Goal: Task Accomplishment & Management: Manage account settings

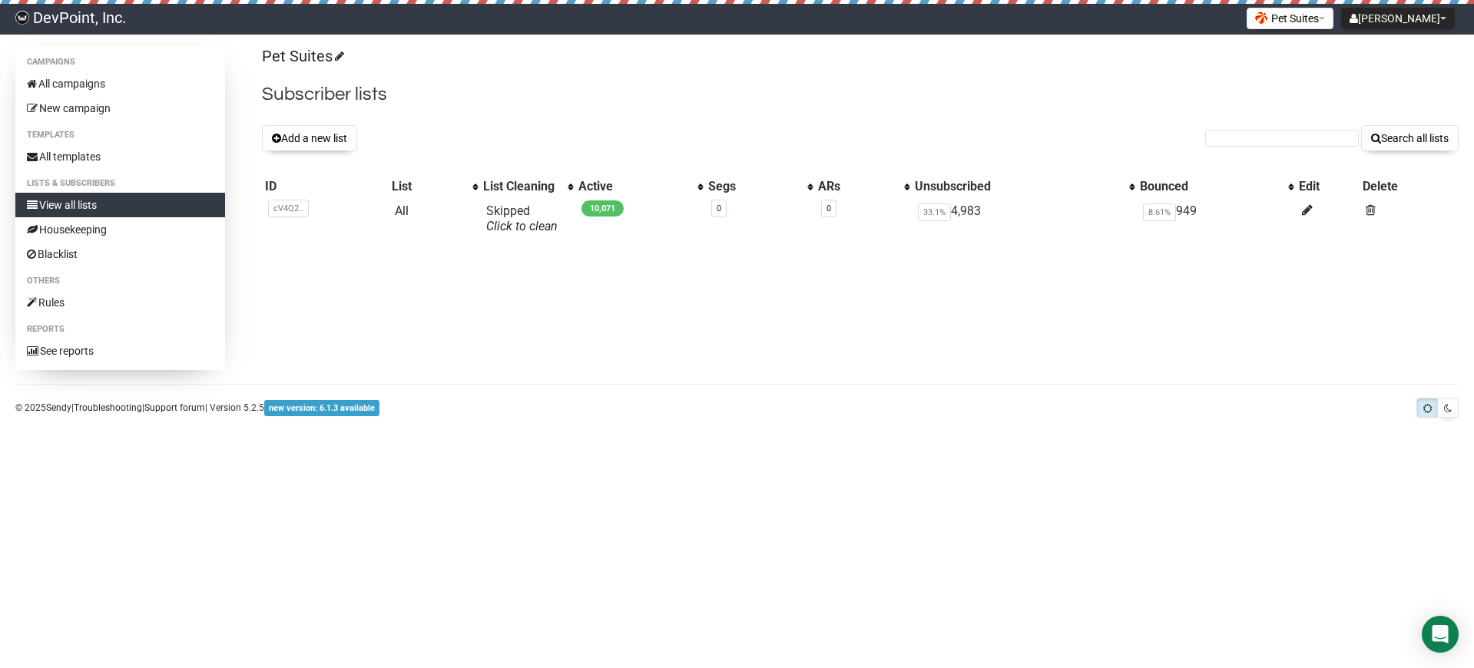
click at [521, 101] on h2 "Subscriber lists" at bounding box center [860, 95] width 1196 height 28
click at [395, 208] on link "All" at bounding box center [402, 210] width 14 height 15
click at [396, 213] on link "All" at bounding box center [402, 210] width 14 height 15
